Goal: Task Accomplishment & Management: Use online tool/utility

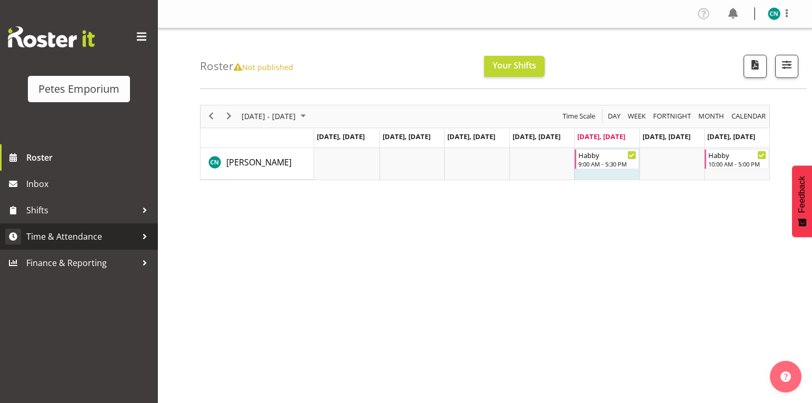
click at [93, 234] on span "Time & Attendance" at bounding box center [81, 236] width 111 height 16
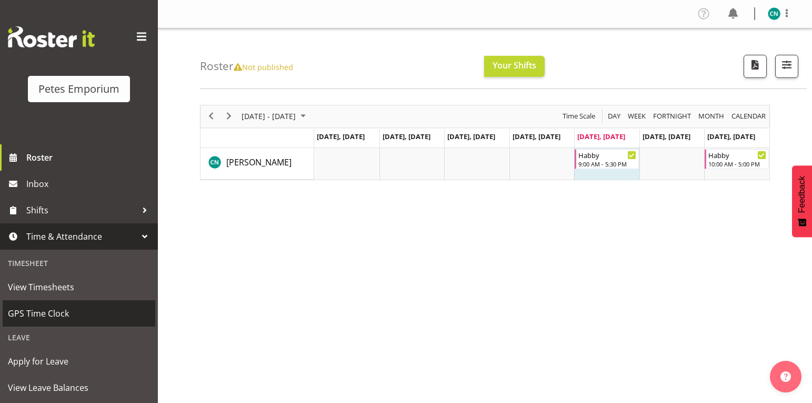
click at [55, 310] on span "GPS Time Clock" at bounding box center [79, 313] width 142 height 16
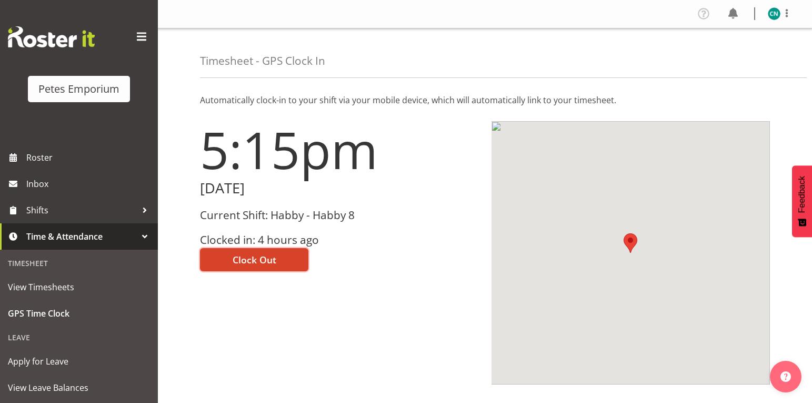
click at [258, 255] on span "Clock Out" at bounding box center [255, 260] width 44 height 14
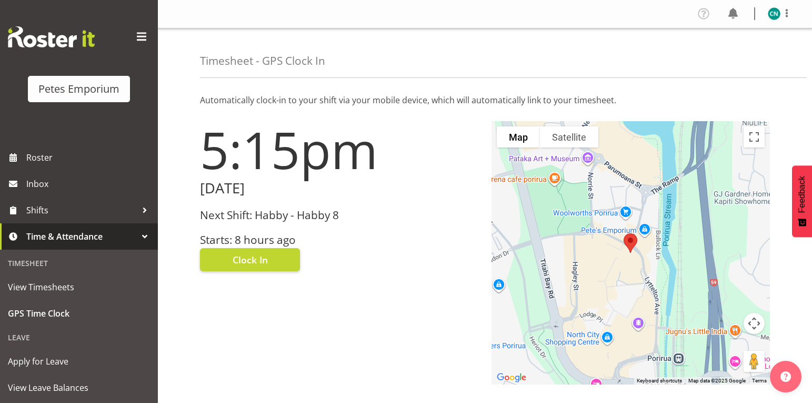
click at [770, 13] on img at bounding box center [774, 13] width 13 height 13
click at [733, 56] on link "Log Out" at bounding box center [742, 55] width 101 height 19
